Goal: Entertainment & Leisure: Consume media (video, audio)

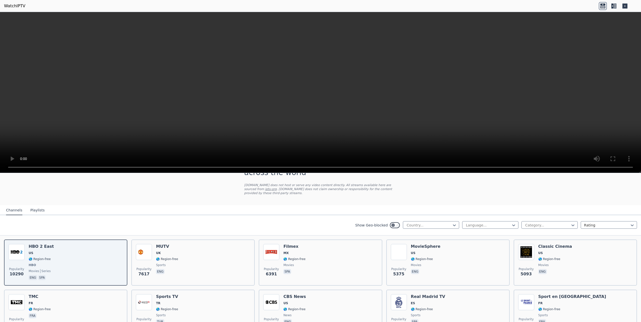
scroll to position [25, 0]
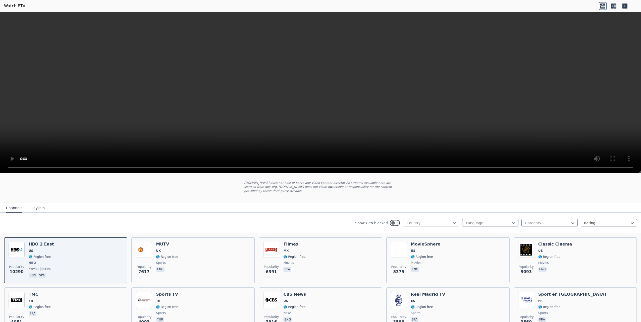
click at [423, 221] on div at bounding box center [429, 223] width 46 height 5
click at [426, 221] on div at bounding box center [429, 223] width 46 height 5
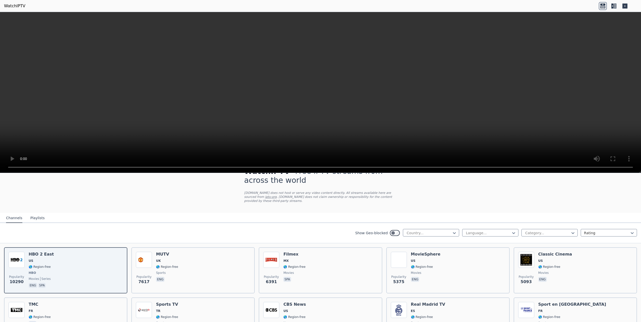
scroll to position [126, 0]
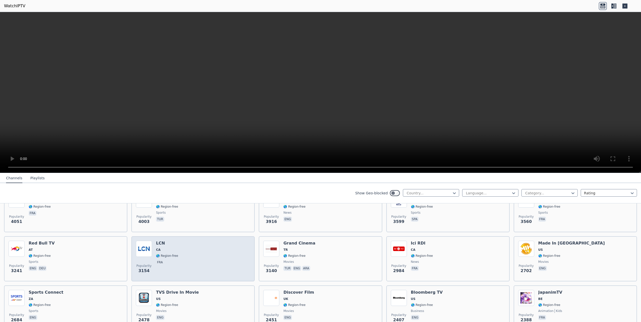
click at [182, 247] on div "Popularity 3154 LCN CA 🌎 Region-free fra" at bounding box center [193, 259] width 114 height 36
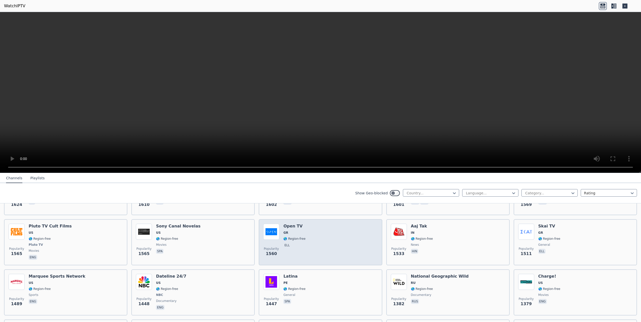
scroll to position [452, 0]
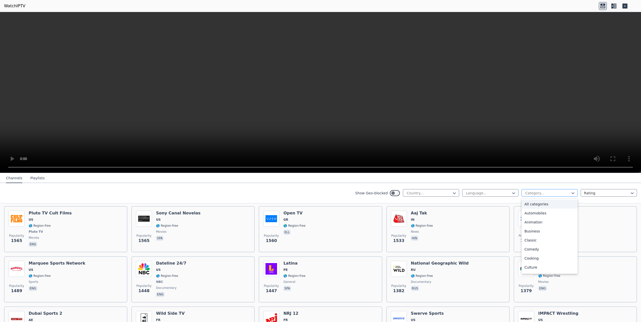
click at [558, 194] on div at bounding box center [548, 193] width 46 height 5
click at [534, 268] on div "Sports" at bounding box center [549, 270] width 56 height 9
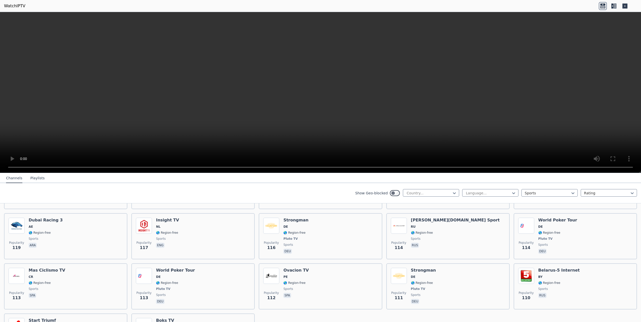
scroll to position [1096, 0]
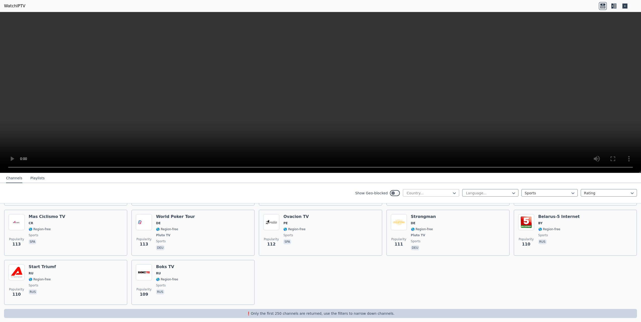
click at [431, 197] on div "Show Geo-blocked Country... Language... Sports Rating" at bounding box center [320, 193] width 641 height 20
click at [429, 193] on div at bounding box center [429, 193] width 46 height 5
click at [415, 228] on div "[GEOGRAPHIC_DATA]" at bounding box center [431, 226] width 56 height 9
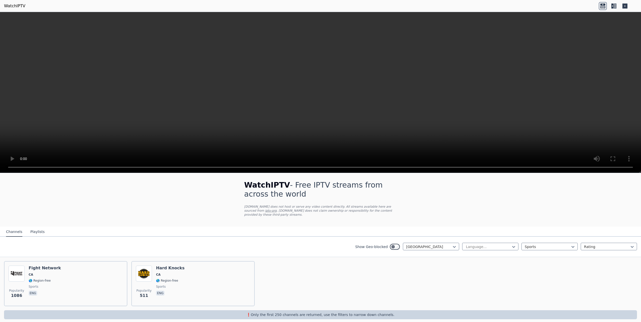
scroll to position [3, 0]
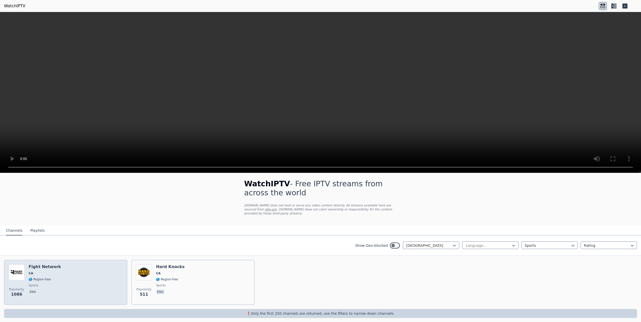
click at [35, 278] on div "Fight Network CA 🌎 Region-free sports eng" at bounding box center [45, 283] width 32 height 36
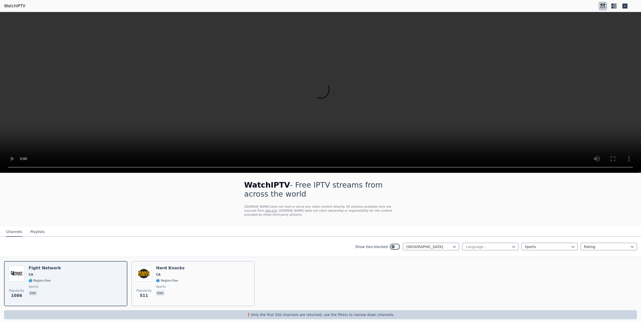
scroll to position [0, 0]
drag, startPoint x: 297, startPoint y: 267, endPoint x: 234, endPoint y: 243, distance: 67.2
click at [296, 267] on div "Popularity 1086 Fight Network CA 🌎 Region-free sports eng Popularity 511 Hard K…" at bounding box center [320, 285] width 641 height 53
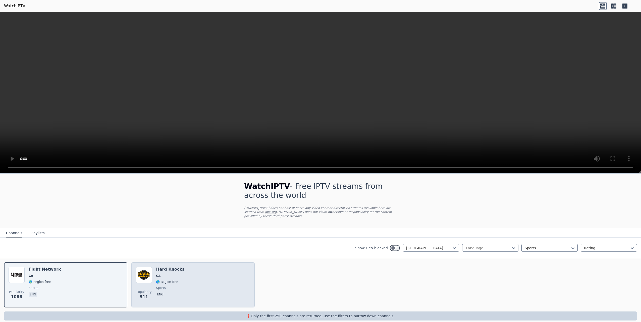
click at [200, 271] on div "Popularity 511 Hard Knocks CA 🌎 Region-free sports eng" at bounding box center [193, 285] width 114 height 36
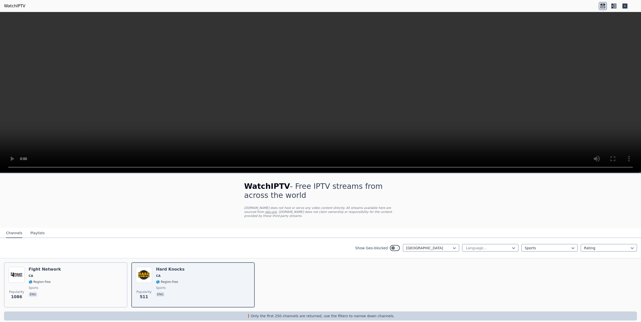
click at [110, 39] on video at bounding box center [320, 92] width 641 height 161
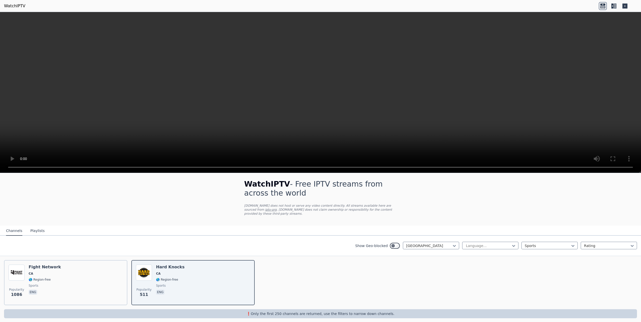
scroll to position [3, 0]
click at [525, 243] on div at bounding box center [548, 245] width 46 height 5
drag, startPoint x: 420, startPoint y: 252, endPoint x: 416, endPoint y: 251, distance: 3.7
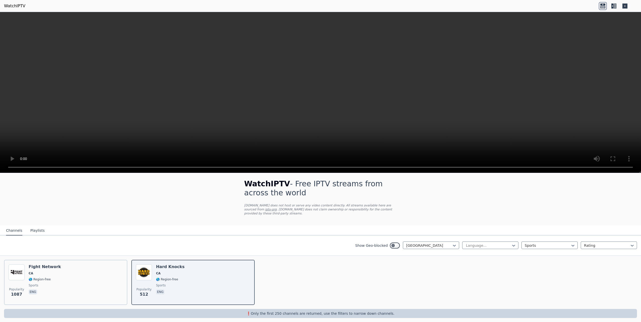
drag, startPoint x: 414, startPoint y: 251, endPoint x: 403, endPoint y: 247, distance: 11.8
